Goal: Book appointment/travel/reservation

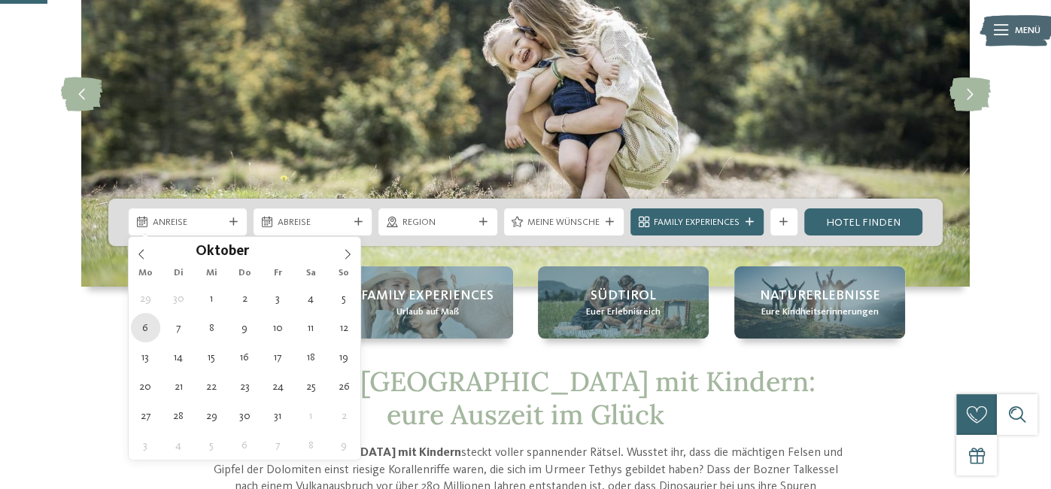
type div "[DATE]"
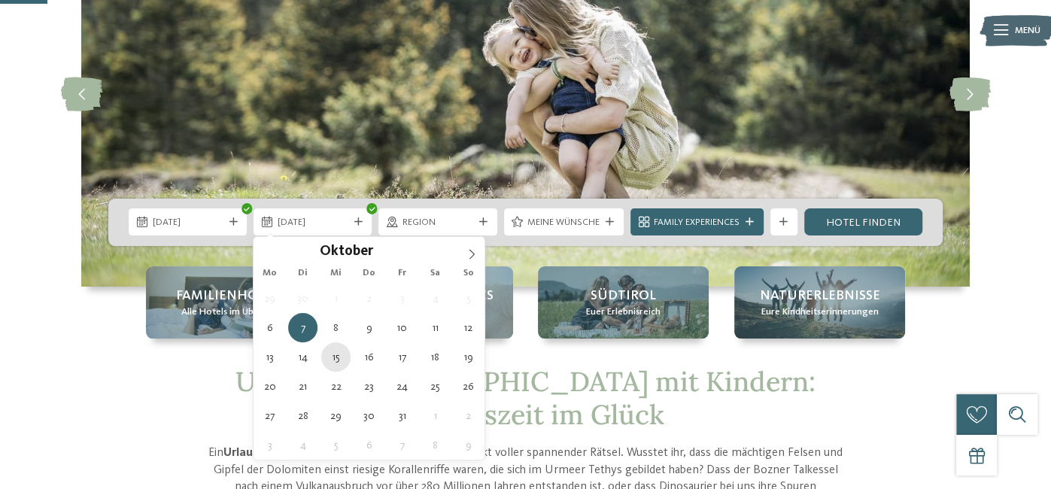
type div "[DATE]"
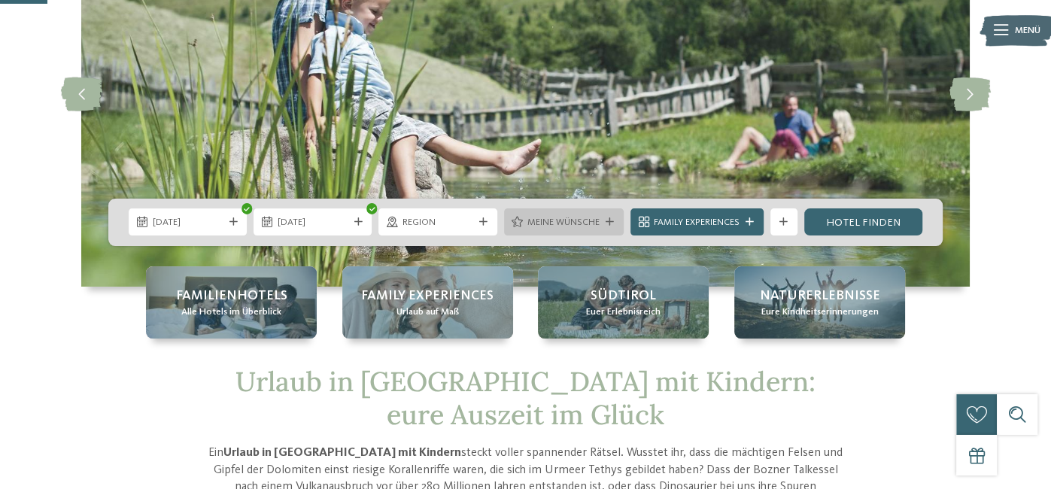
click at [603, 215] on div "Meine Wünsche" at bounding box center [564, 221] width 120 height 27
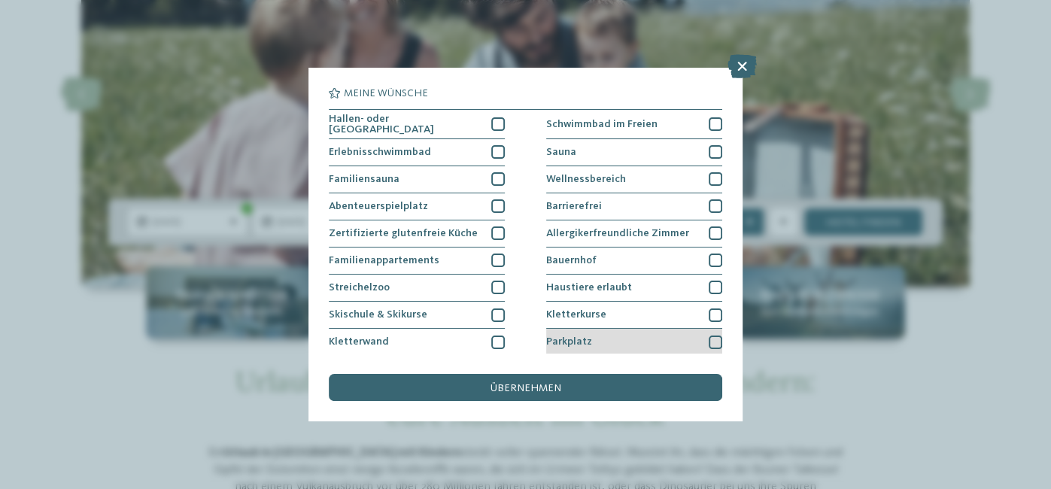
click at [621, 339] on div "Parkplatz" at bounding box center [634, 342] width 176 height 27
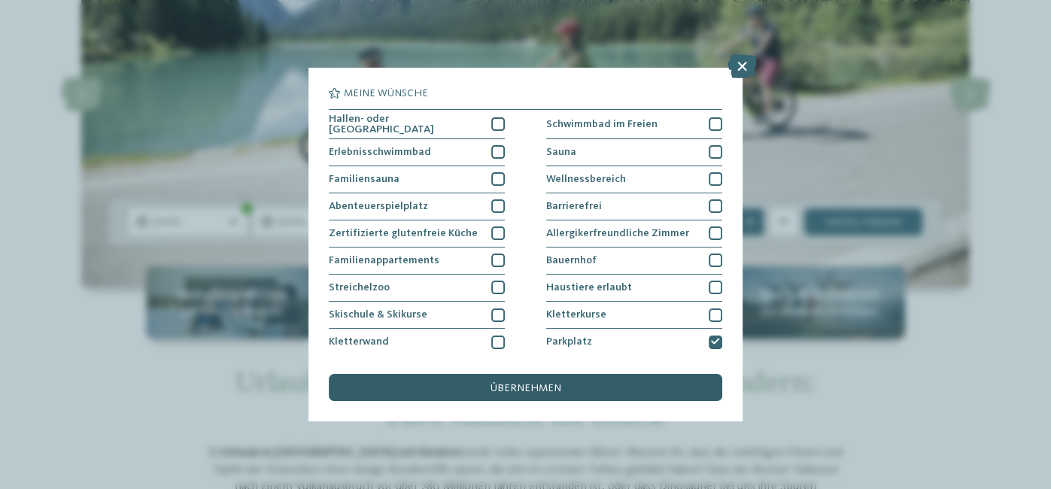
click at [655, 382] on div "übernehmen" at bounding box center [525, 387] width 393 height 27
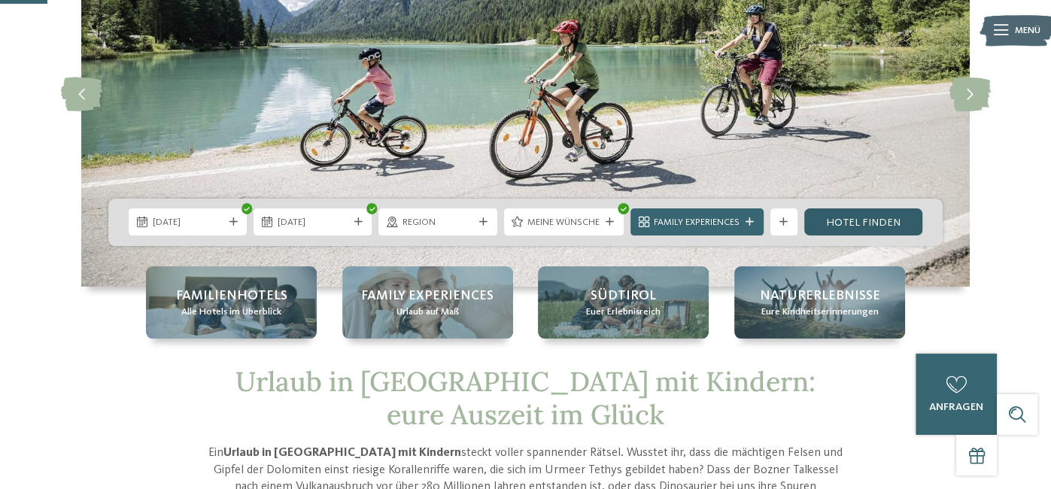
click at [865, 220] on link "Hotel finden" at bounding box center [863, 221] width 118 height 27
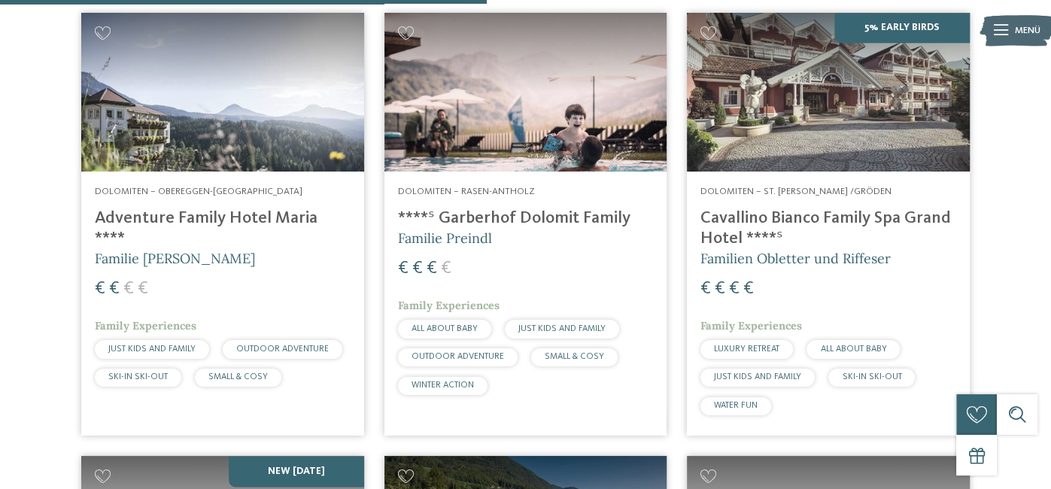
scroll to position [1380, 0]
